Goal: Obtain resource: Obtain resource

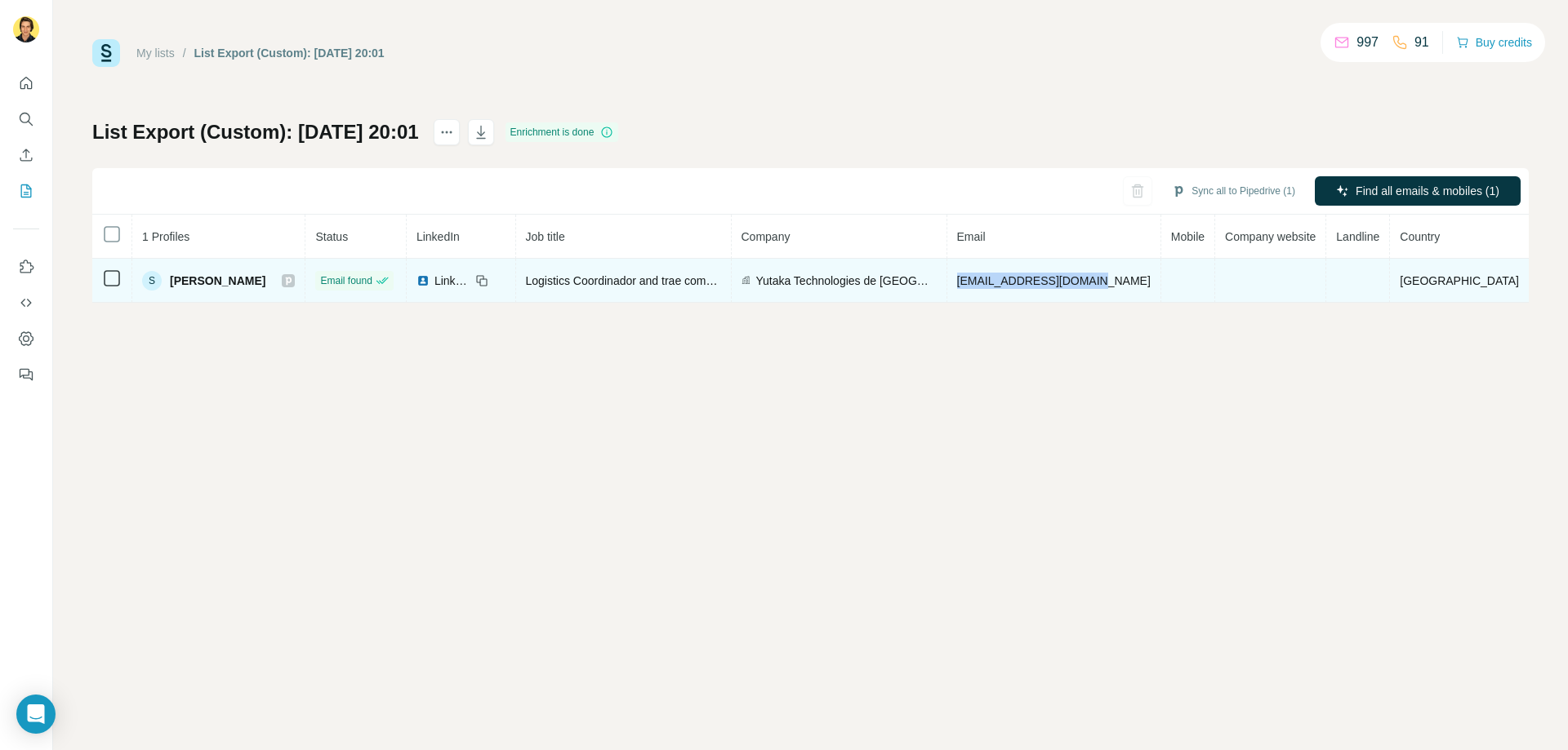
drag, startPoint x: 1022, startPoint y: 281, endPoint x: 1161, endPoint y: 286, distance: 139.1
click at [1161, 286] on td "[EMAIL_ADDRESS][DOMAIN_NAME]" at bounding box center [1054, 280] width 214 height 44
copy span "[EMAIL_ADDRESS][DOMAIN_NAME]"
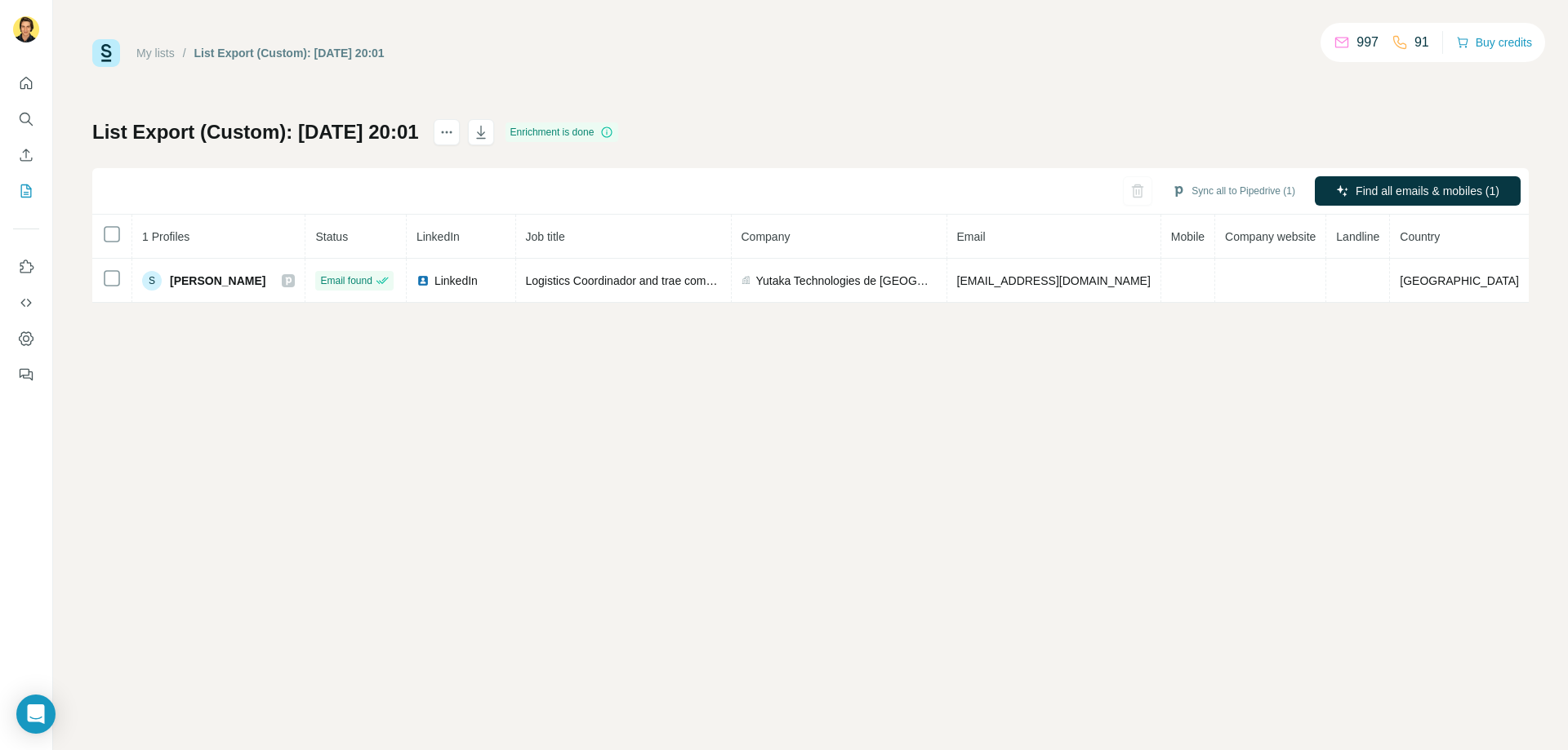
click at [1078, 344] on div "My lists / List Export (Custom): [DATE] 20:01 997 91 Buy credits List Export (C…" at bounding box center [810, 375] width 1514 height 750
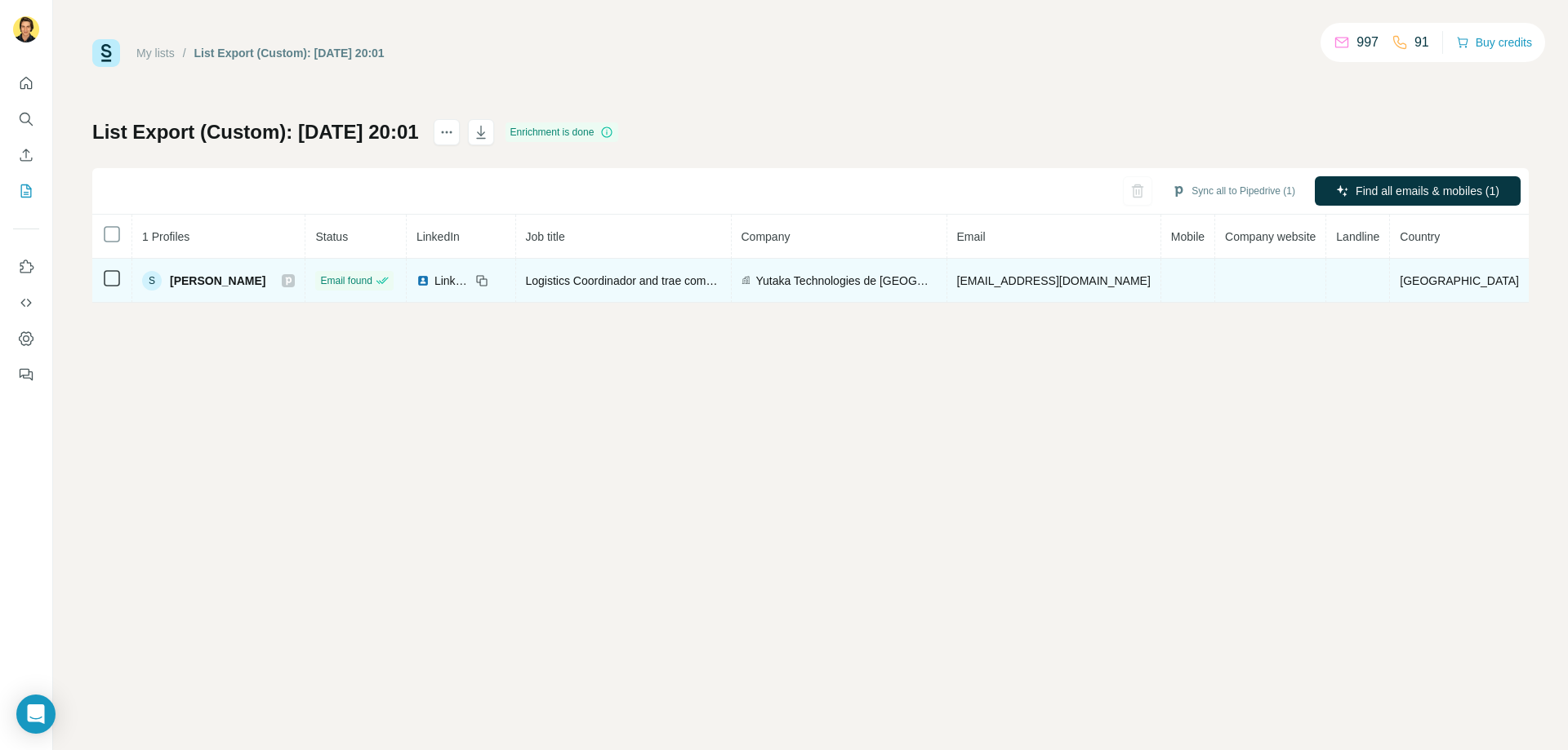
click at [489, 278] on icon at bounding box center [481, 280] width 13 height 13
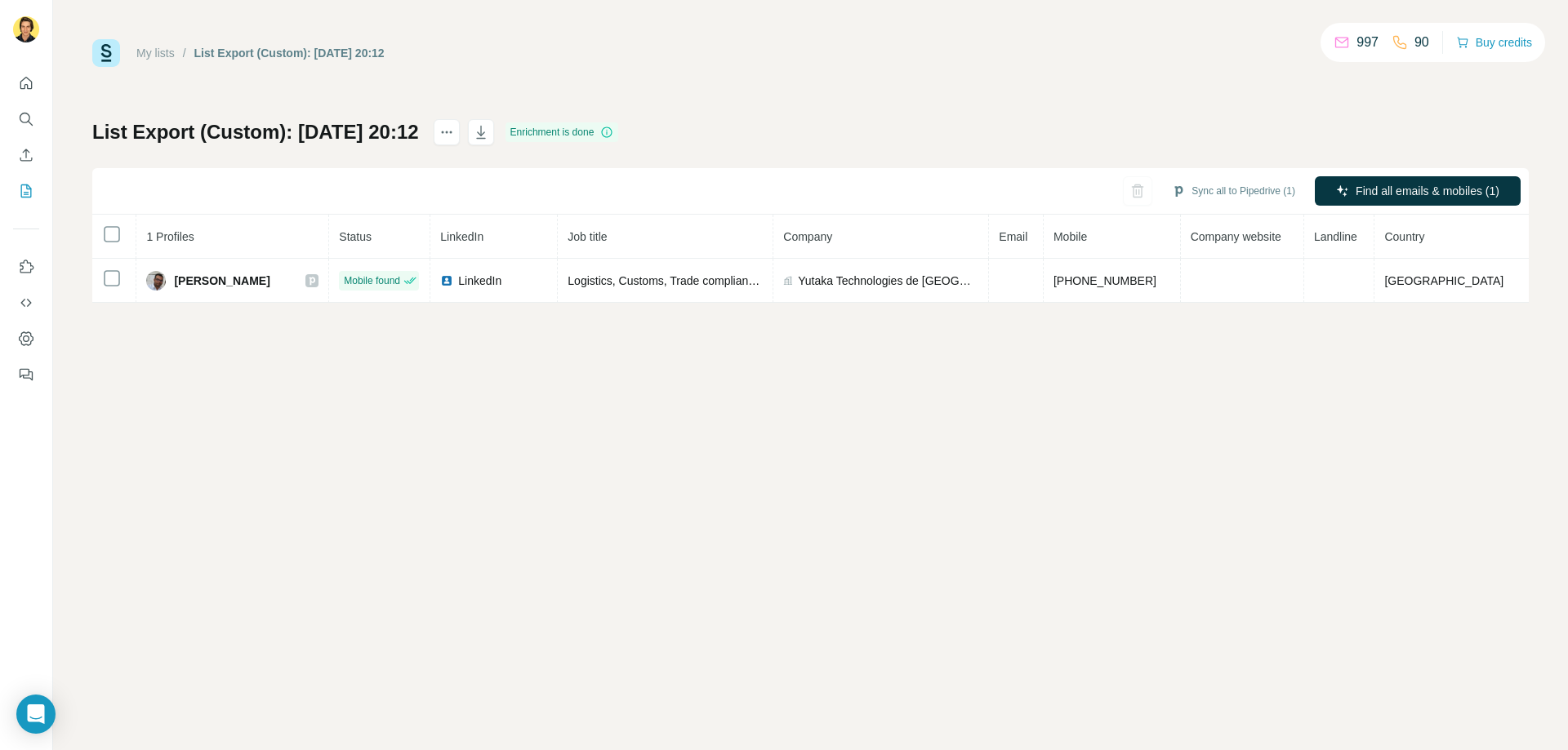
drag, startPoint x: 729, startPoint y: 348, endPoint x: 741, endPoint y: 352, distance: 12.6
click at [737, 353] on div "My lists / List Export (Custom): [DATE] 20:12 997 90 Buy credits List Export (C…" at bounding box center [810, 375] width 1514 height 750
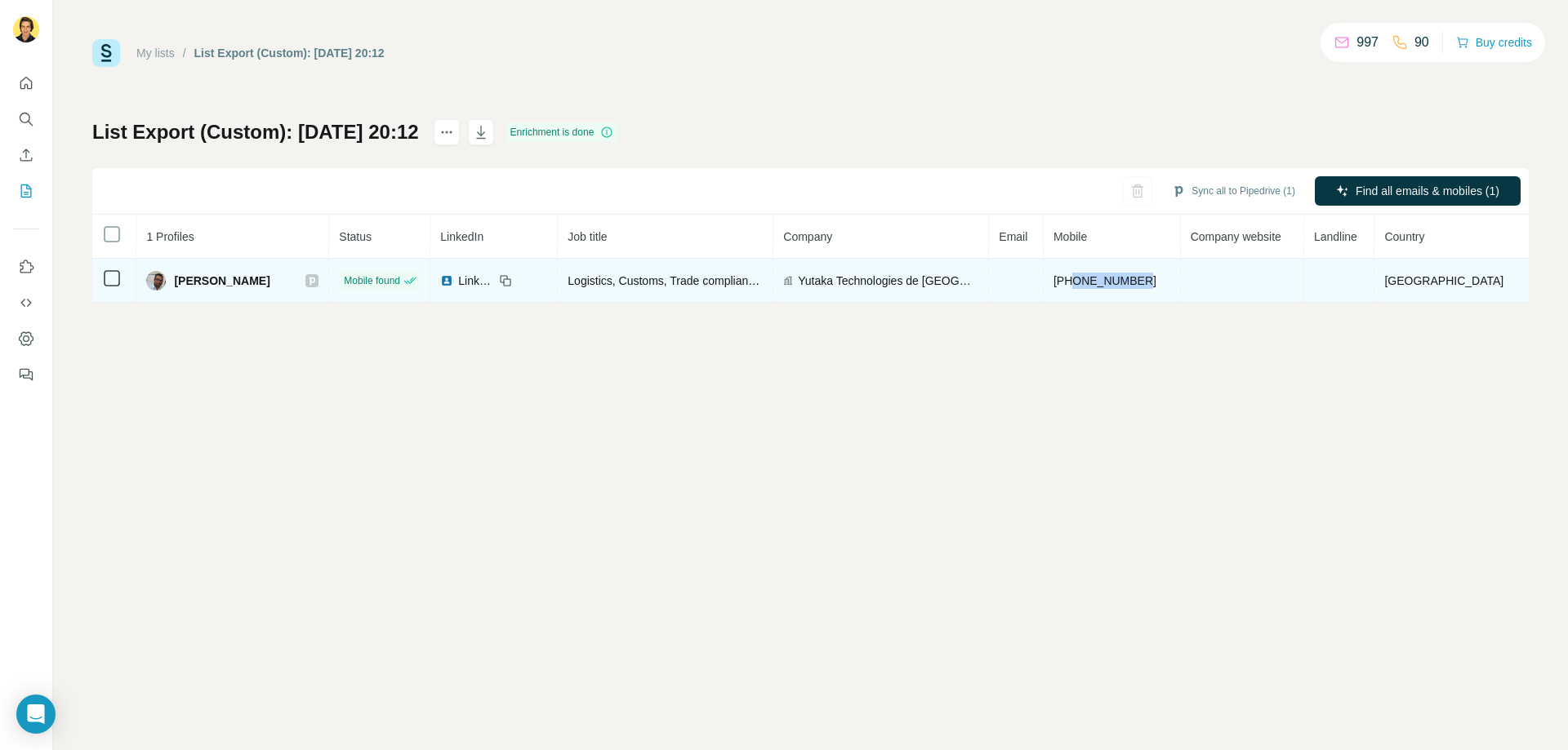
drag, startPoint x: 1179, startPoint y: 281, endPoint x: 1113, endPoint y: 289, distance: 66.5
click at [1113, 289] on td "[PHONE_NUMBER]" at bounding box center [1112, 280] width 137 height 44
copy span "4613011465"
